Goal: Transaction & Acquisition: Purchase product/service

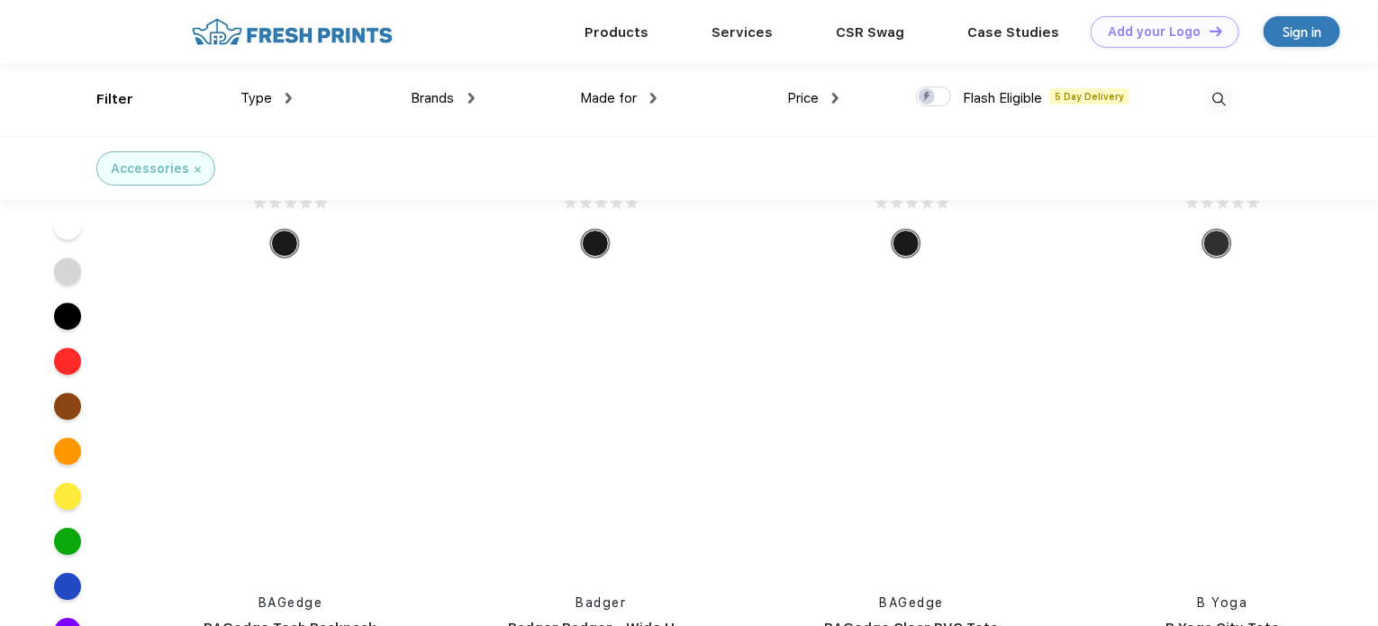
scroll to position [53827, 0]
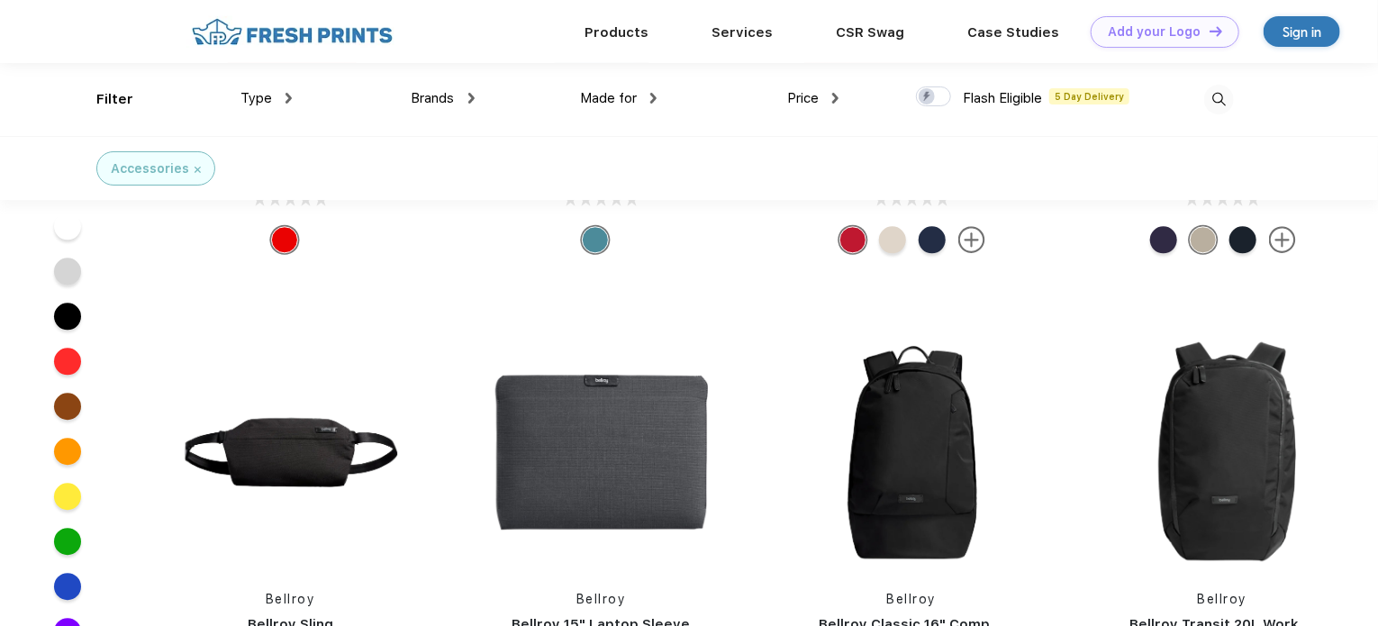
click at [1217, 96] on img at bounding box center [1219, 100] width 30 height 30
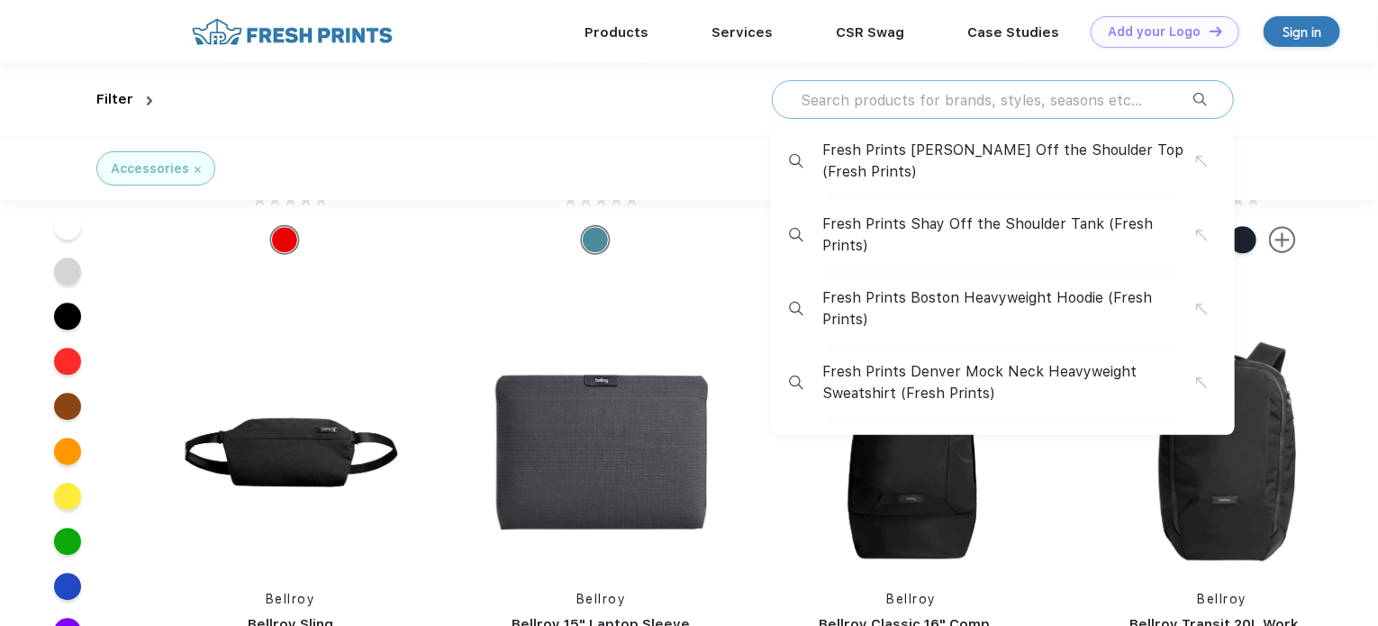
click at [841, 101] on input "text" at bounding box center [996, 100] width 394 height 20
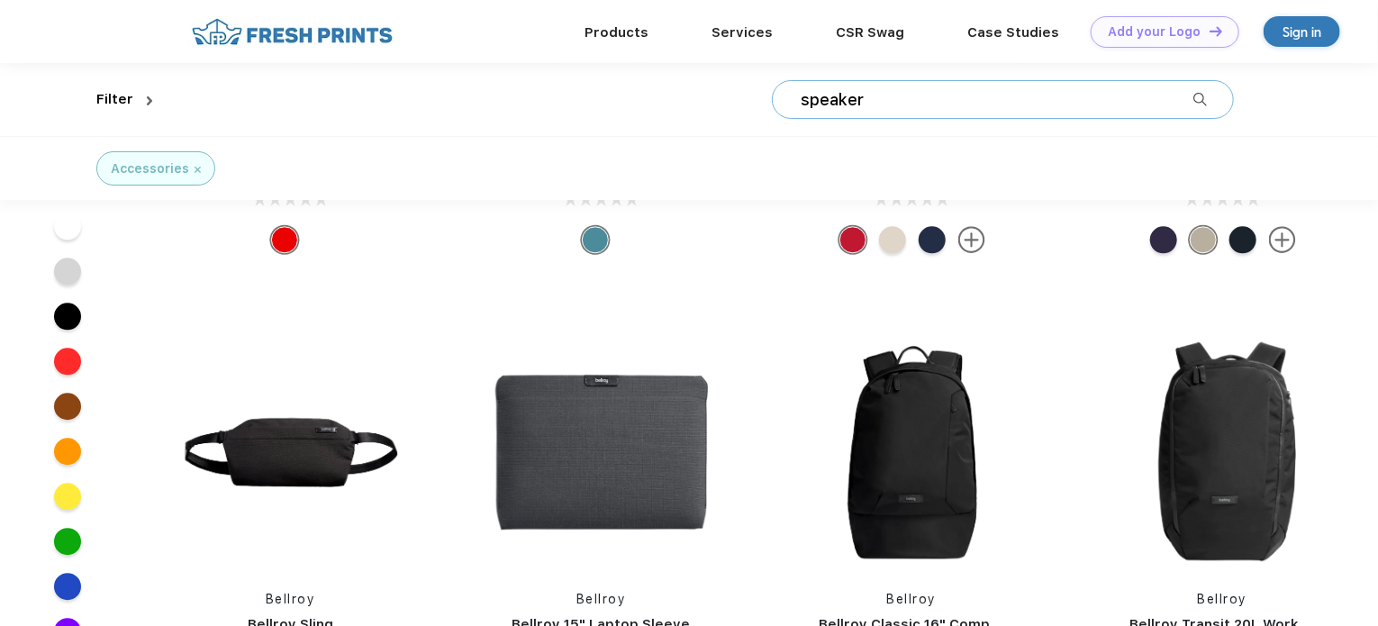
type input "speaker"
click at [1206, 104] on img at bounding box center [1200, 100] width 14 height 14
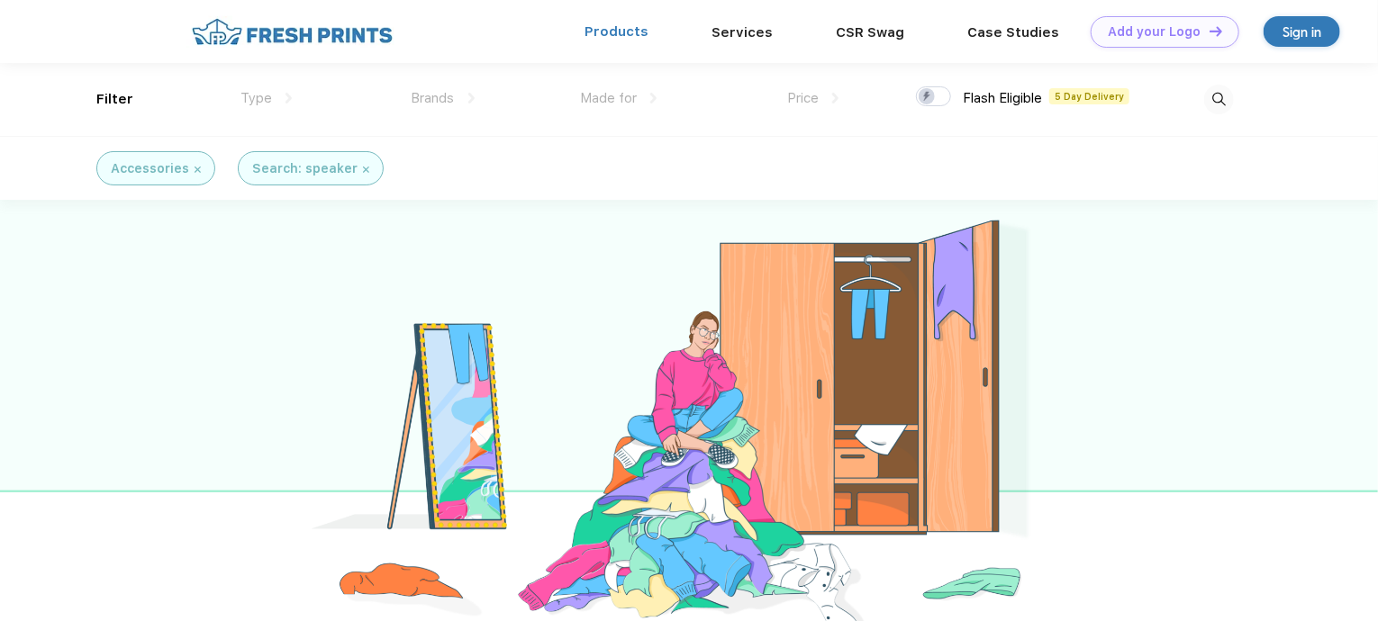
click at [612, 27] on link "Products" at bounding box center [617, 31] width 64 height 16
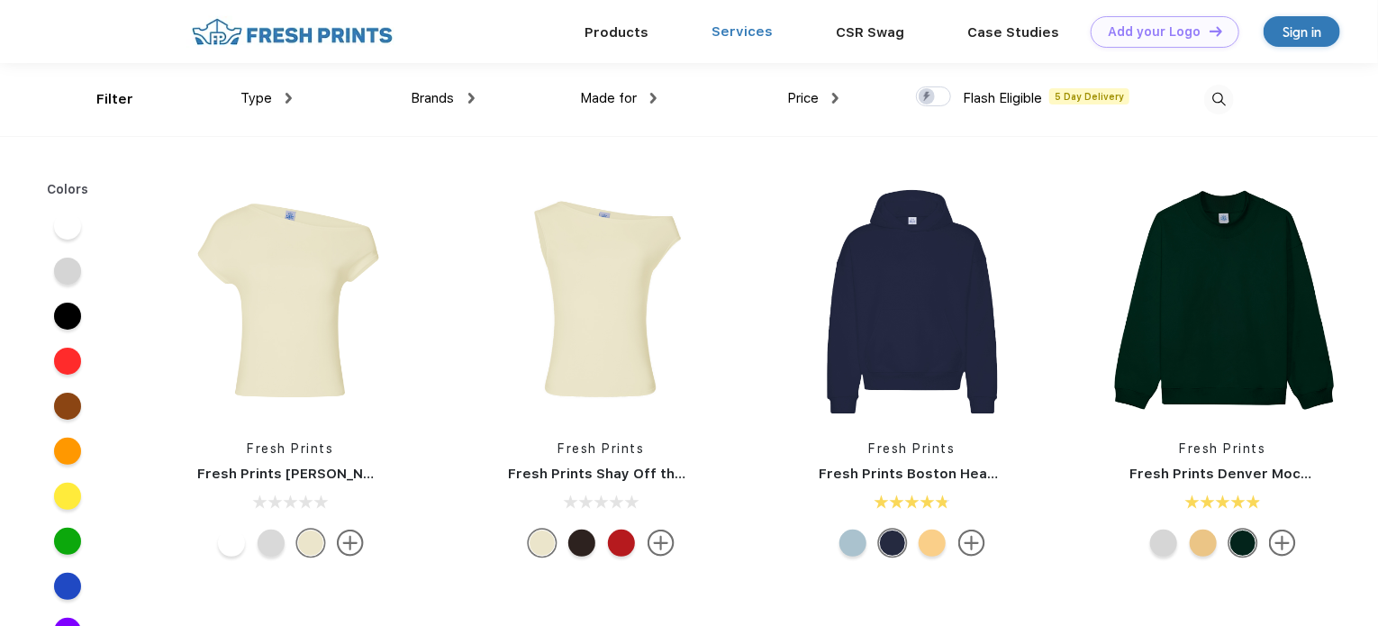
click at [742, 35] on link "Services" at bounding box center [742, 31] width 61 height 16
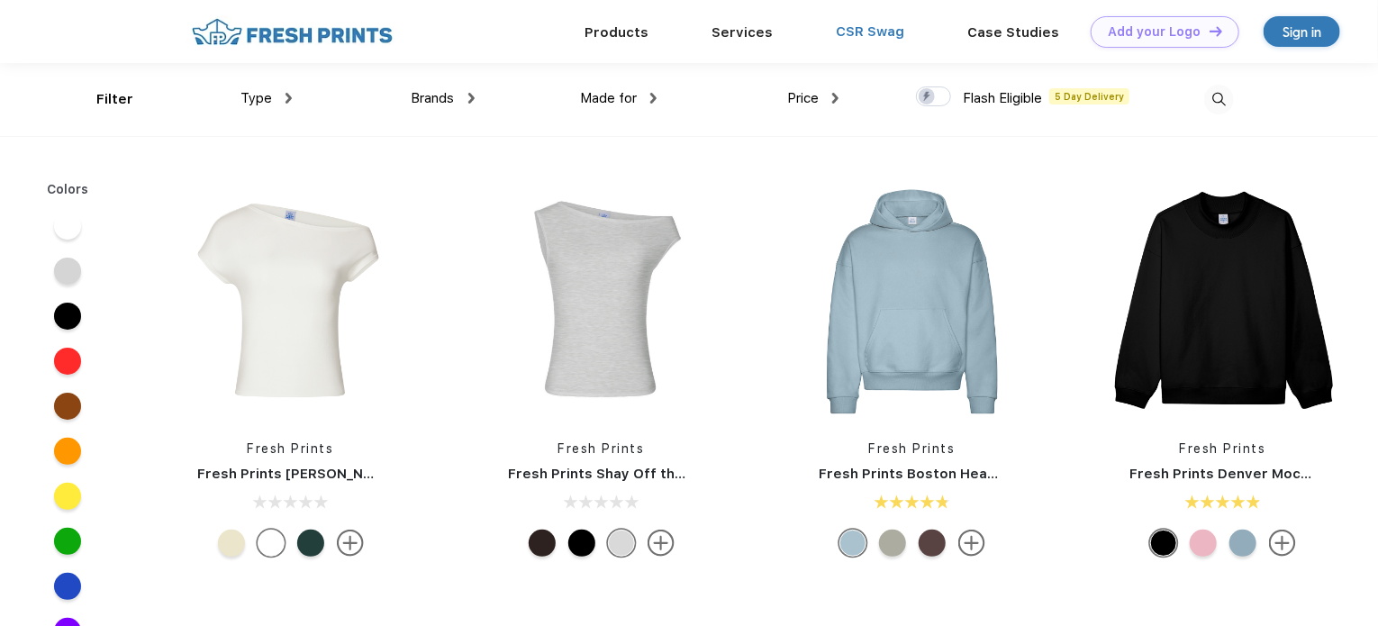
click at [857, 29] on link "CSR Swag" at bounding box center [870, 31] width 68 height 16
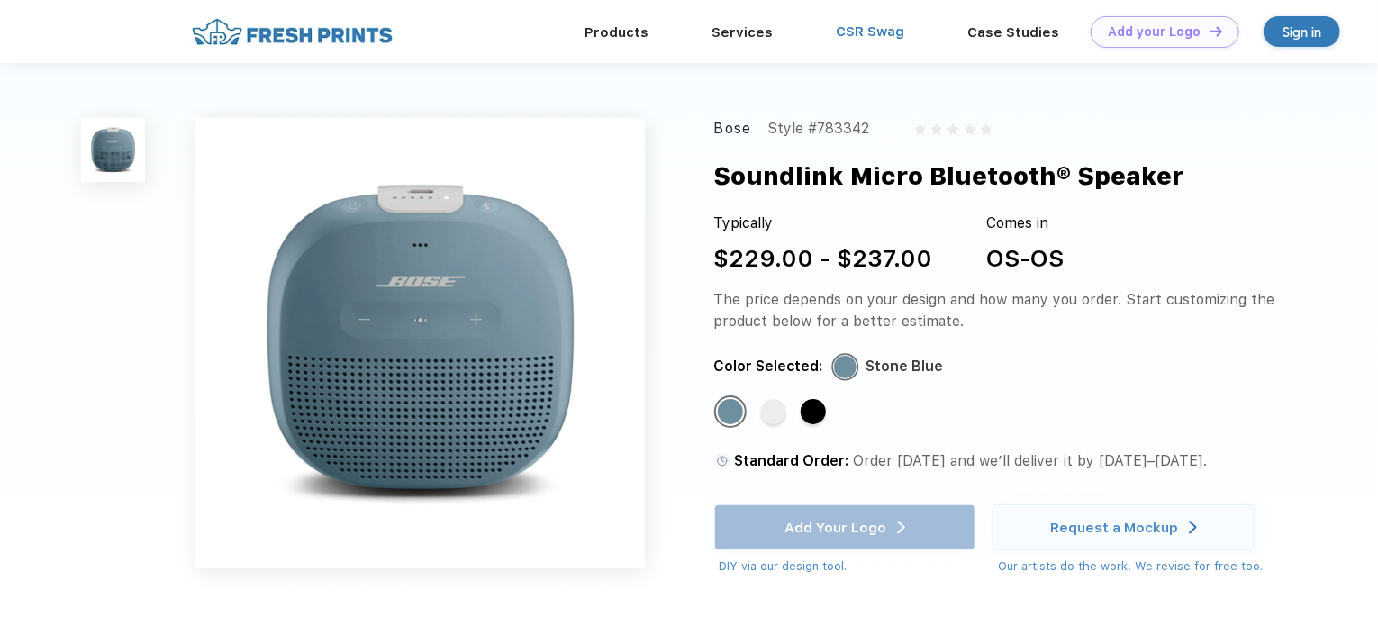
click at [855, 31] on link "CSR Swag" at bounding box center [870, 31] width 68 height 16
